Goal: Use online tool/utility: Utilize a website feature to perform a specific function

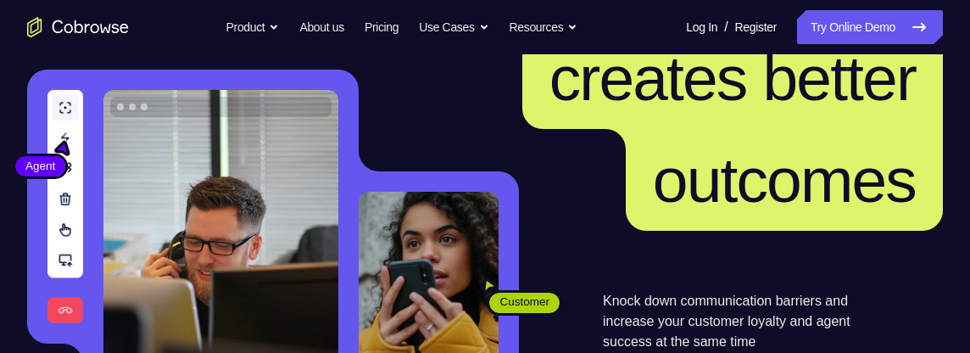
scroll to position [189, 0]
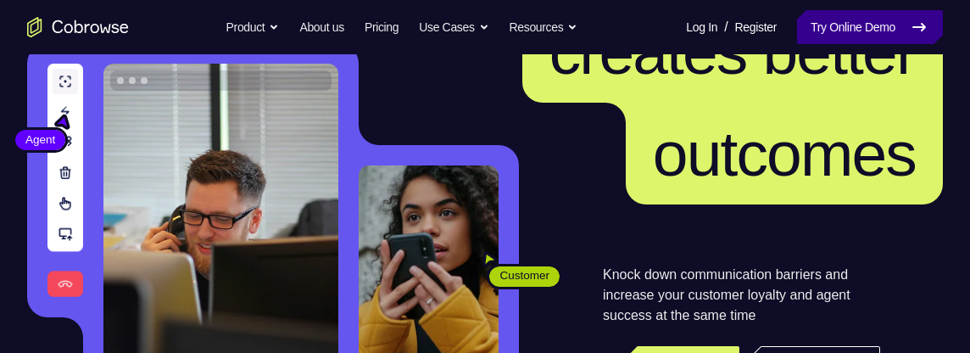
click at [854, 28] on link "Try Online Demo" at bounding box center [870, 27] width 146 height 34
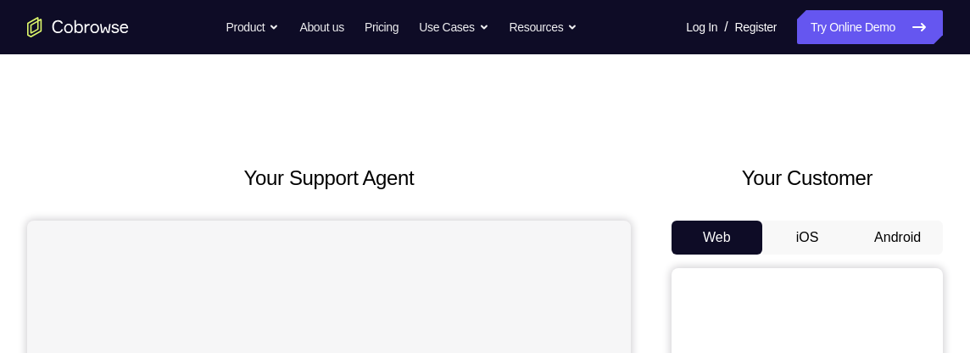
click at [933, 222] on button "Android" at bounding box center [897, 238] width 91 height 34
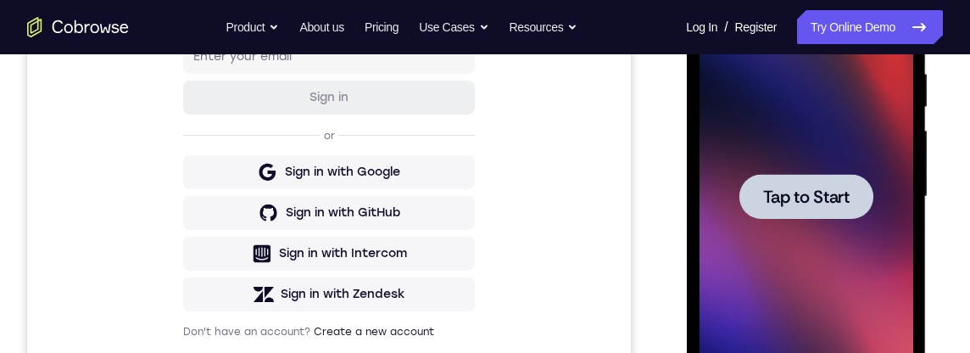
click at [847, 198] on span "Tap to Start" at bounding box center [806, 196] width 87 height 17
click at [836, 205] on span "Tap to Start" at bounding box center [806, 196] width 87 height 17
click at [838, 196] on span "Tap to Start" at bounding box center [806, 196] width 87 height 17
click at [837, 196] on span "Tap to Start" at bounding box center [806, 196] width 87 height 17
click at [822, 203] on span "Tap to Start" at bounding box center [806, 196] width 87 height 17
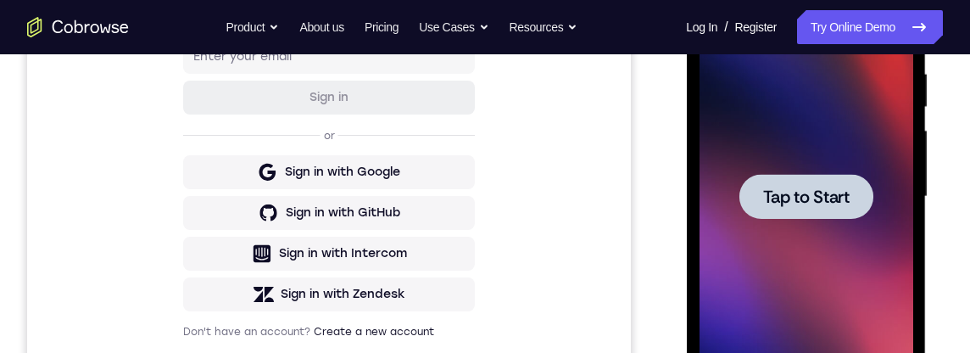
click at [822, 203] on span "Tap to Start" at bounding box center [806, 196] width 87 height 17
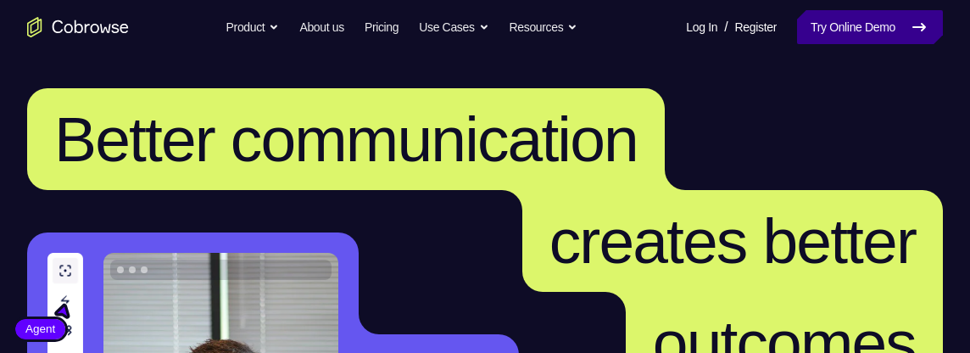
click at [881, 21] on link "Try Online Demo" at bounding box center [870, 27] width 146 height 34
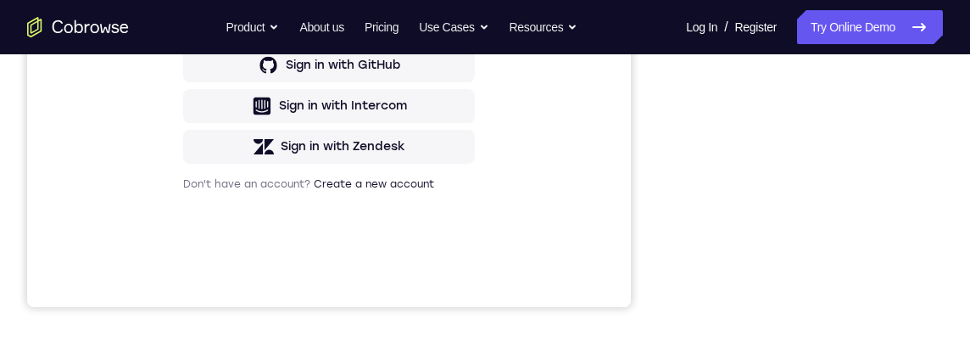
scroll to position [1478, 0]
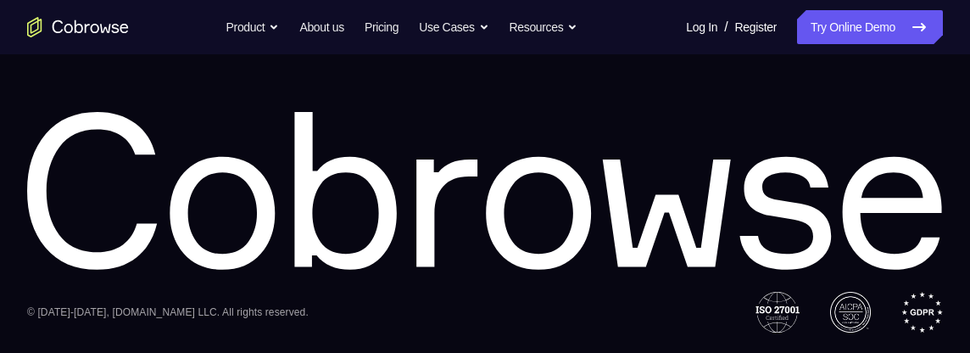
click at [959, 311] on div "Equip your agents to succeed Status Running Features Product About us Pricing C…" at bounding box center [485, 54] width 970 height 556
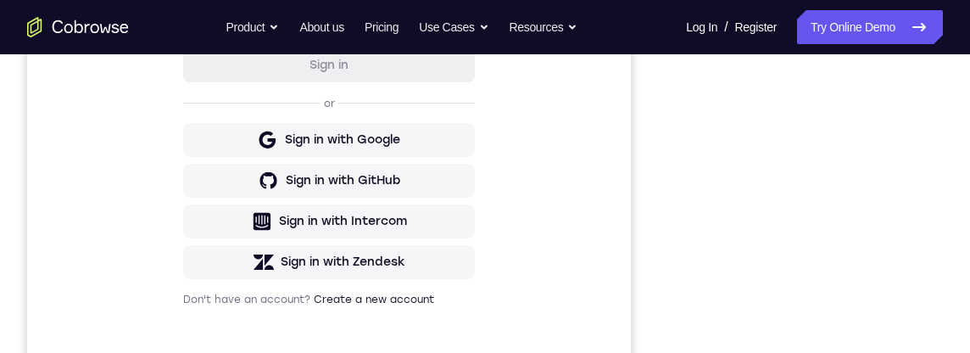
scroll to position [182, 0]
